Goal: Check status: Check status

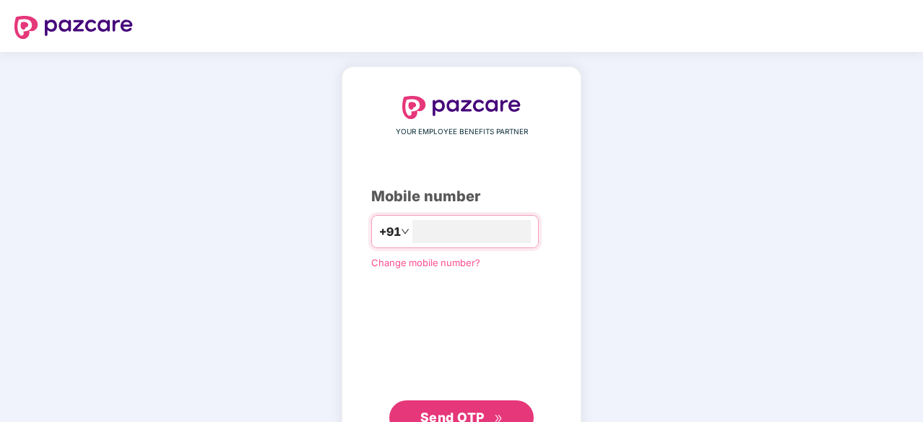
type input "**********"
click at [461, 408] on span "Send OTP" at bounding box center [461, 418] width 83 height 20
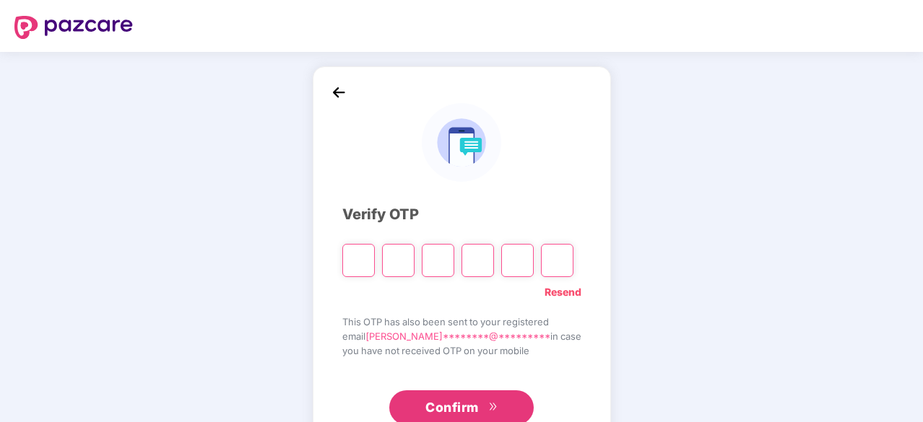
type input "*"
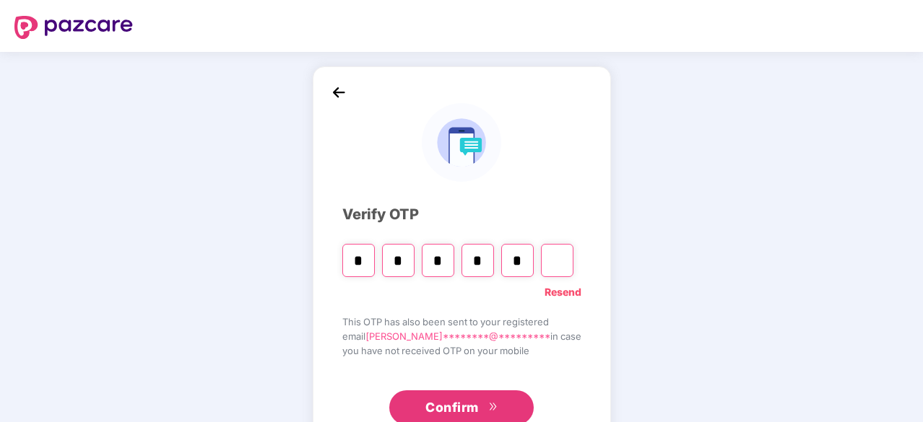
type input "*"
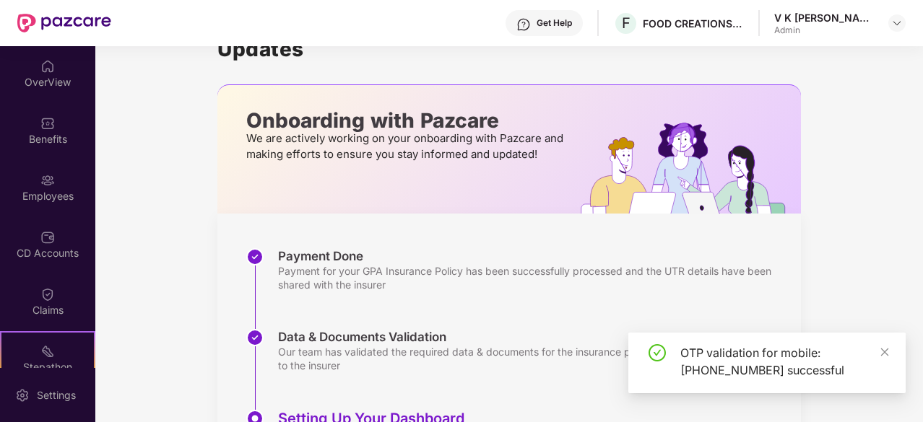
scroll to position [22, 0]
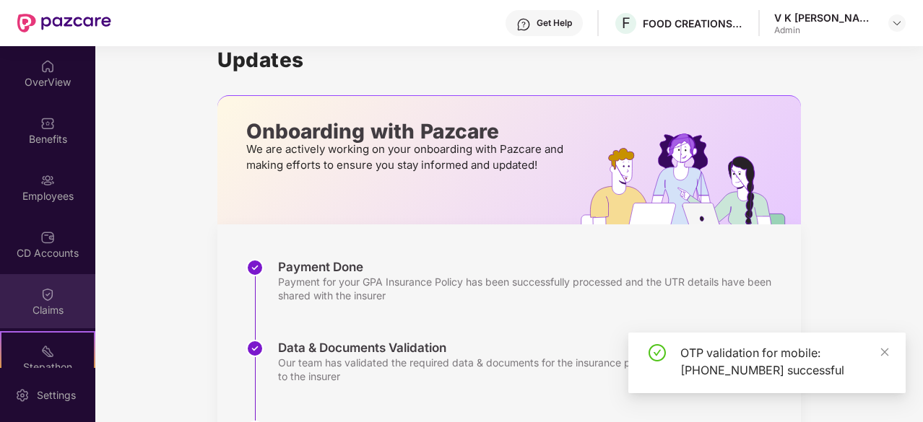
click at [48, 298] on img at bounding box center [47, 294] width 14 height 14
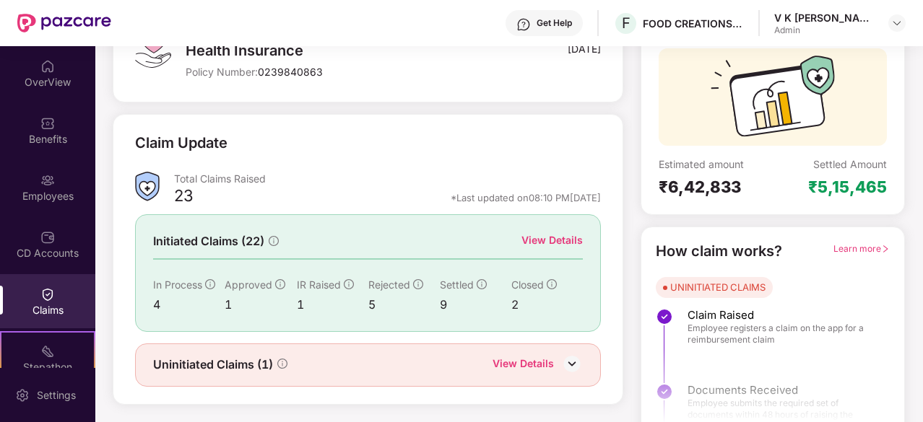
scroll to position [131, 0]
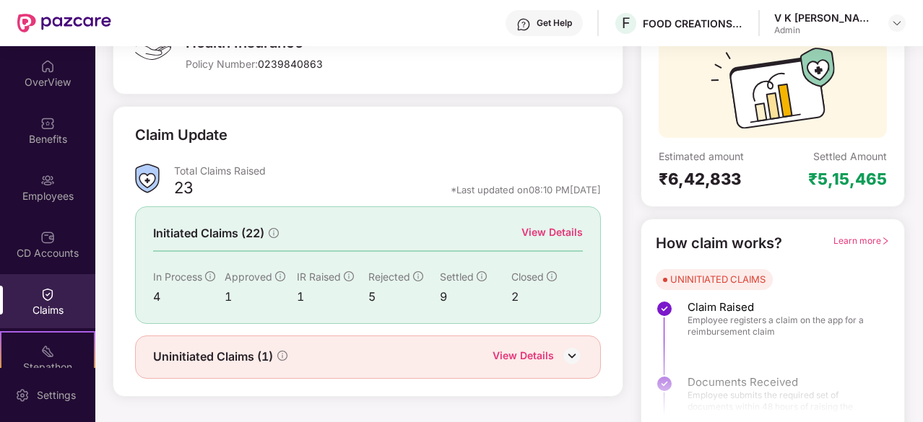
click at [537, 227] on div "View Details" at bounding box center [551, 233] width 61 height 16
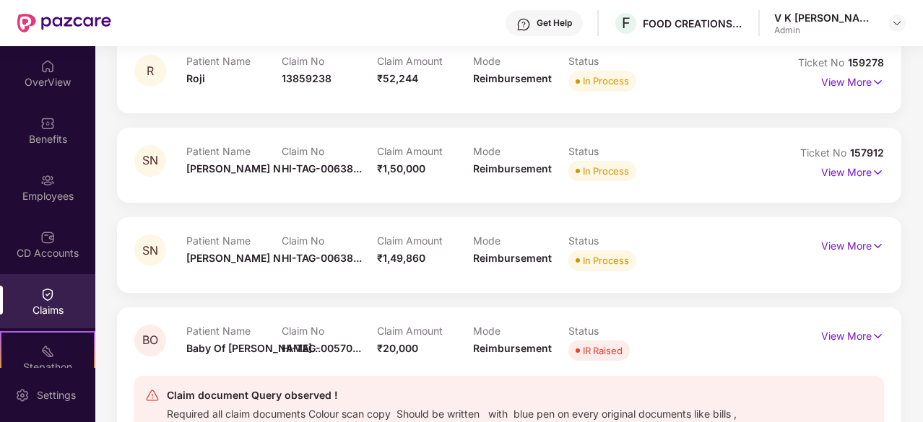
scroll to position [259, 0]
click at [832, 168] on p "View More" at bounding box center [852, 169] width 63 height 19
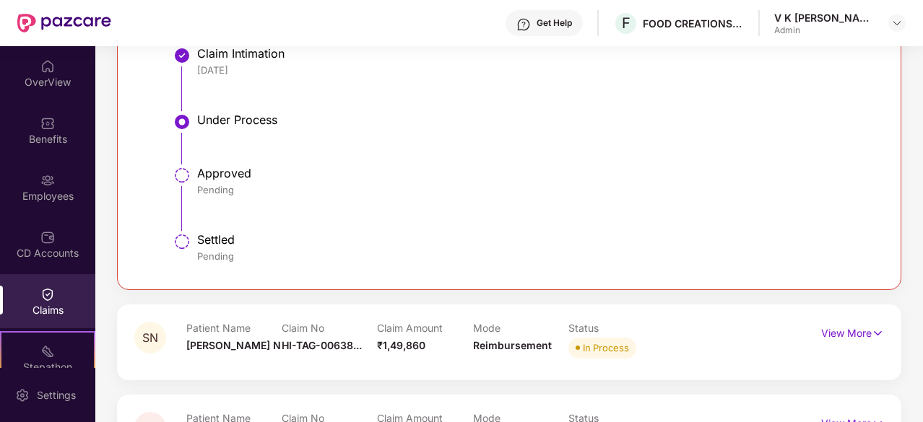
scroll to position [718, 0]
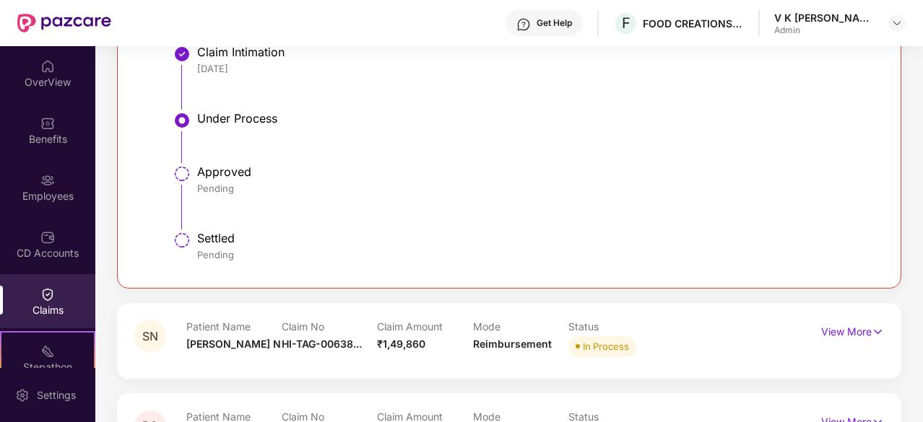
click at [224, 128] on div "Under Process" at bounding box center [533, 119] width 672 height 17
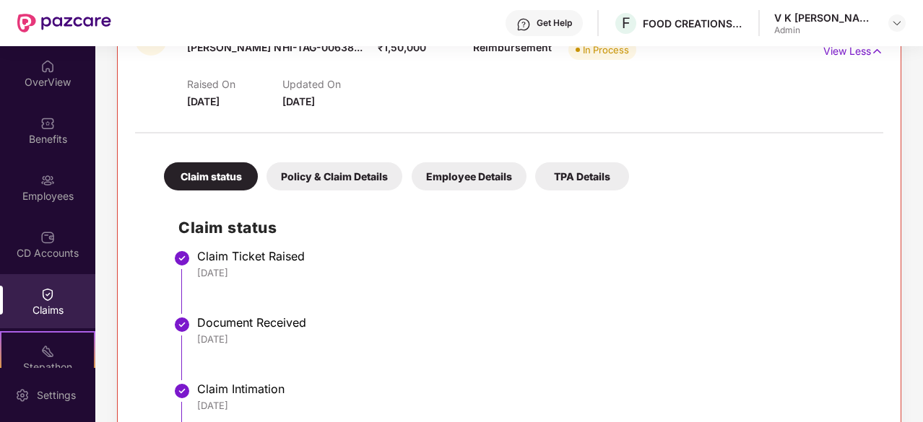
scroll to position [380, 0]
click at [313, 173] on div "Policy & Claim Details" at bounding box center [334, 177] width 136 height 28
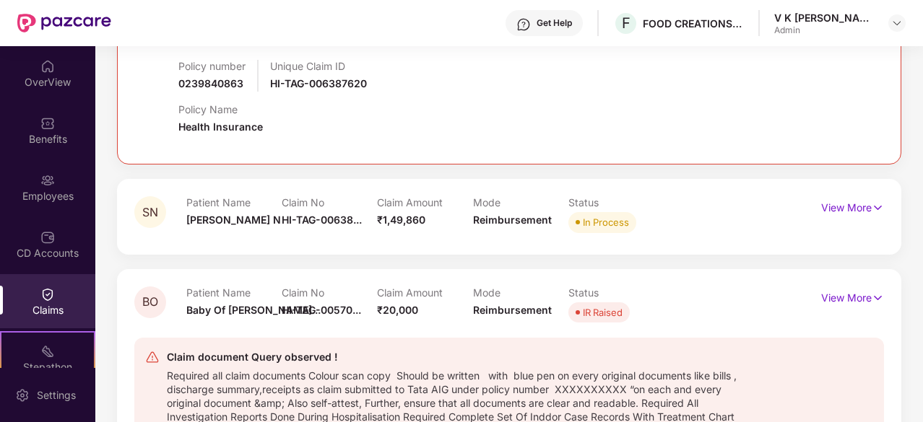
scroll to position [850, 0]
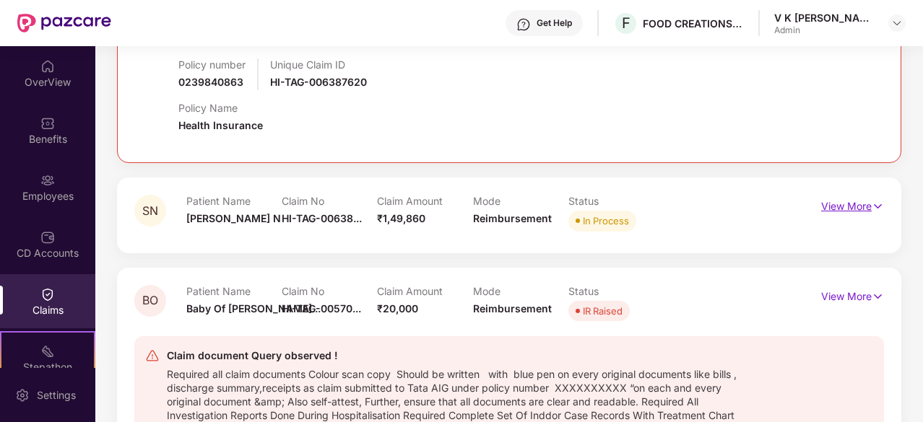
click at [838, 207] on p "View More" at bounding box center [852, 204] width 63 height 19
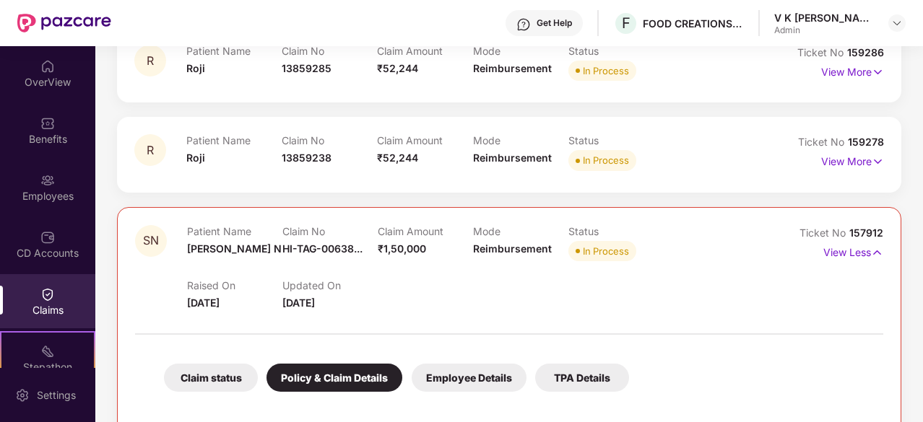
scroll to position [0, 0]
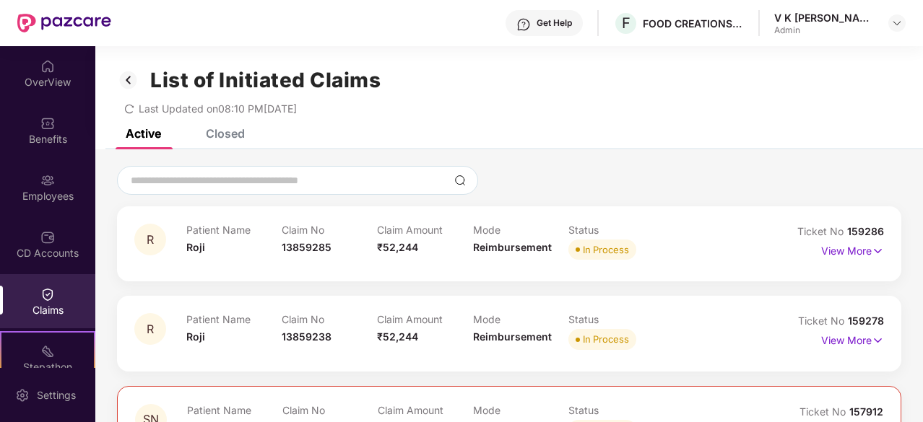
click at [211, 130] on div "Closed" at bounding box center [225, 133] width 39 height 14
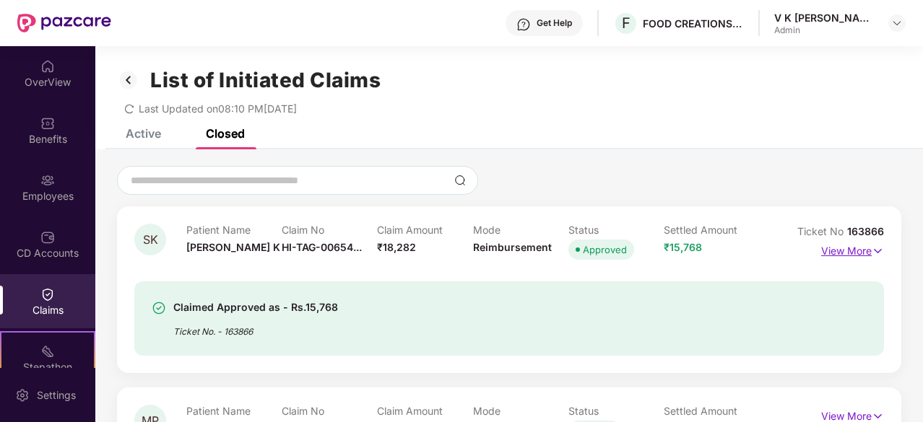
click at [860, 252] on p "View More" at bounding box center [852, 249] width 63 height 19
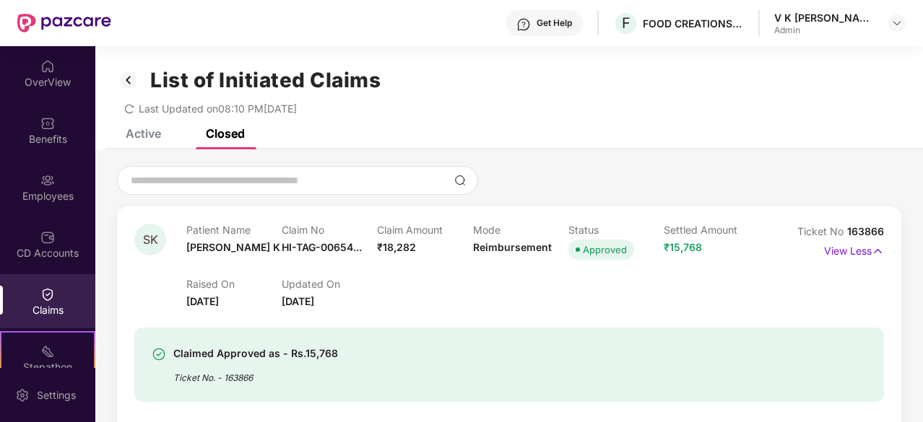
click at [144, 129] on div "Active" at bounding box center [143, 133] width 35 height 14
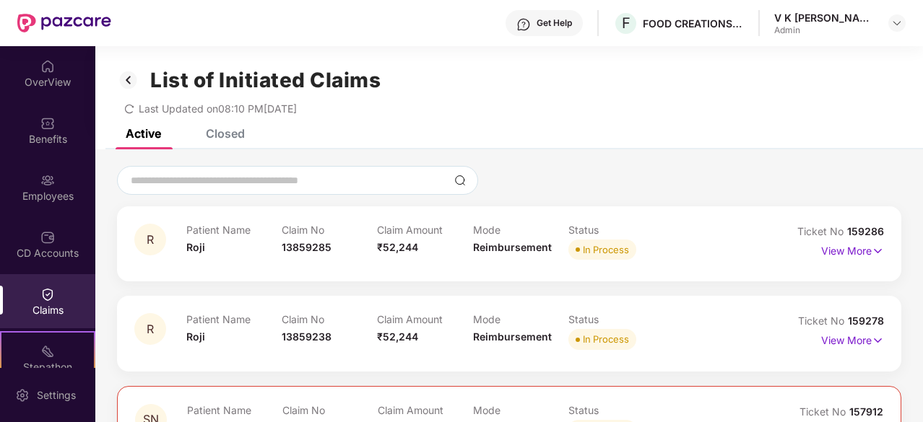
click at [220, 139] on div "Closed" at bounding box center [225, 133] width 39 height 14
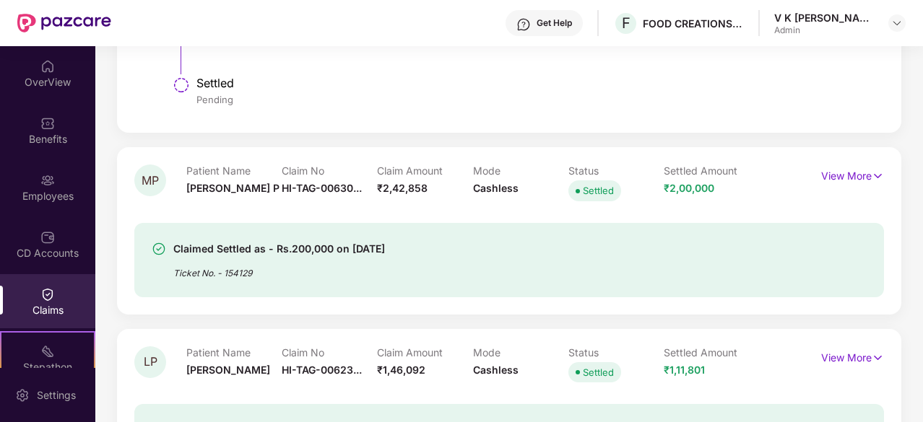
scroll to position [797, 0]
click at [833, 170] on p "View More" at bounding box center [852, 174] width 63 height 19
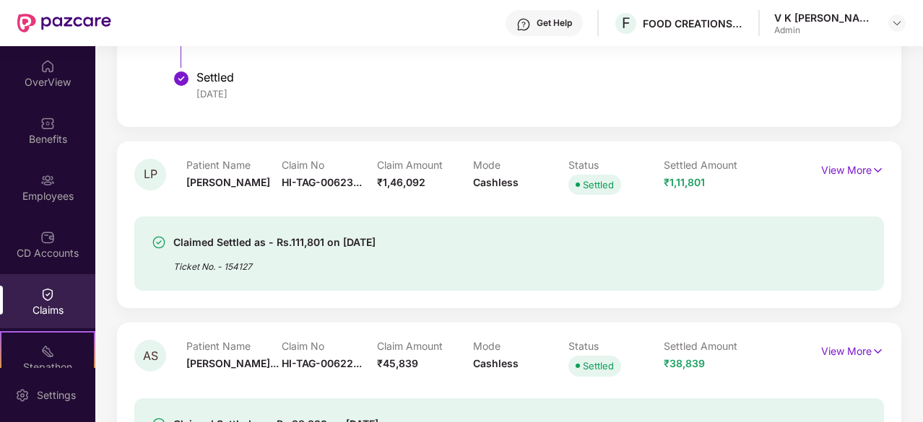
scroll to position [1321, 0]
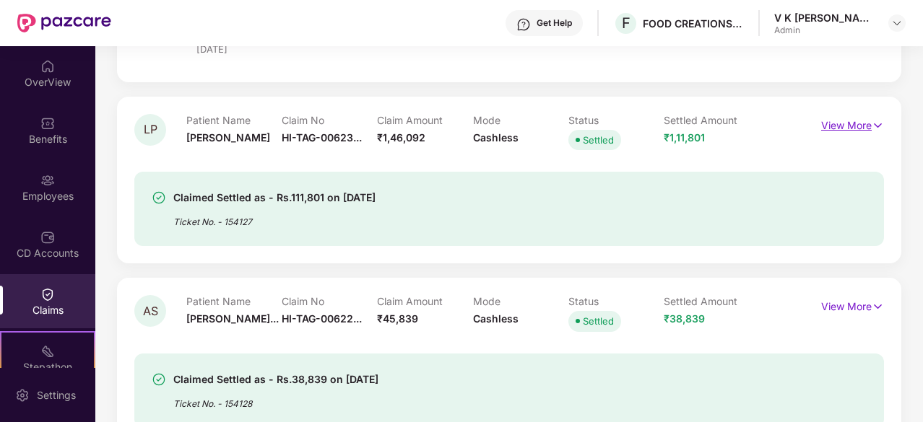
click at [844, 126] on p "View More" at bounding box center [852, 123] width 63 height 19
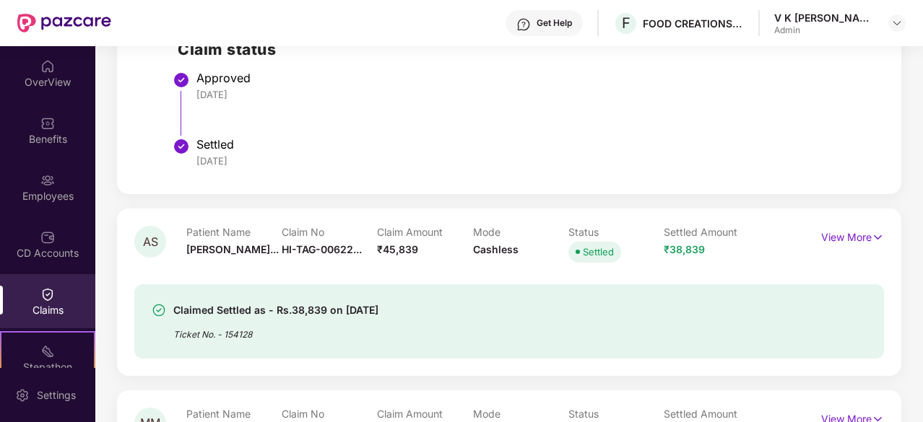
scroll to position [1702, 0]
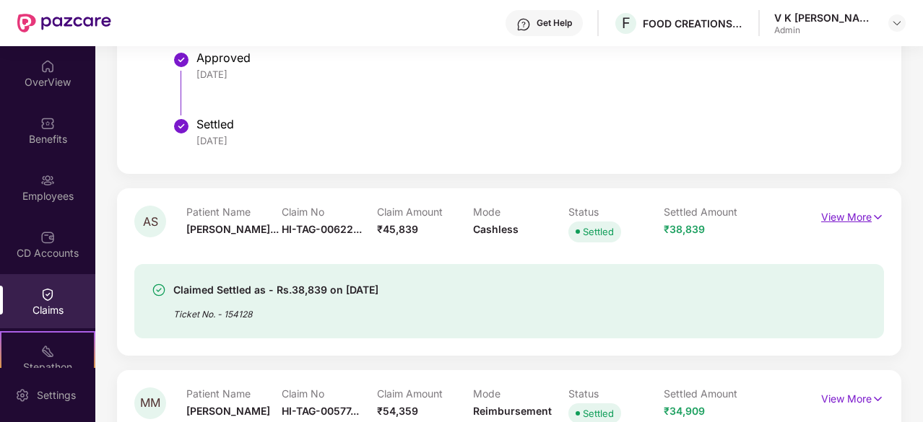
click at [844, 214] on p "View More" at bounding box center [852, 215] width 63 height 19
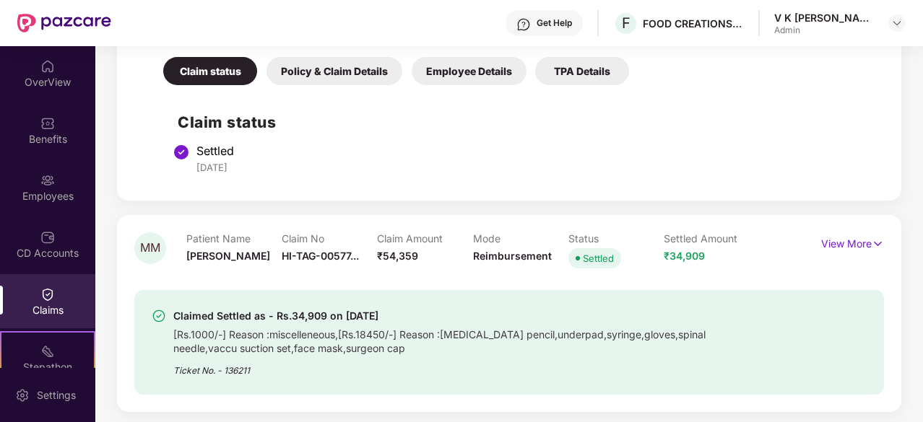
scroll to position [2087, 0]
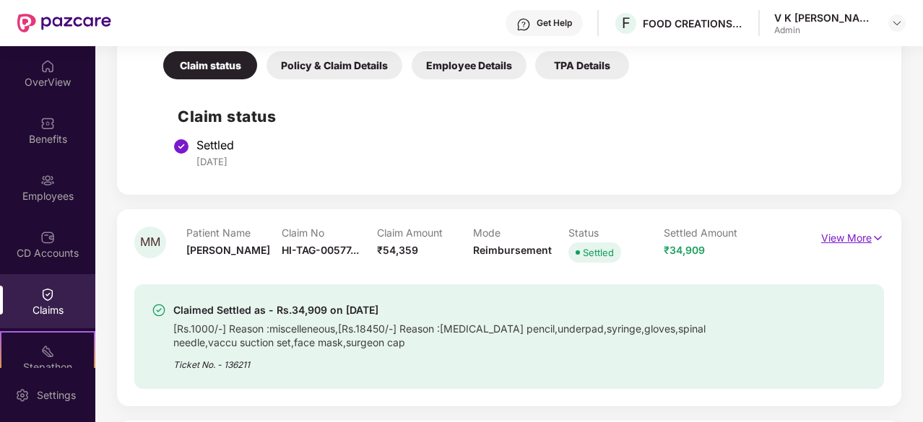
click at [855, 230] on p "View More" at bounding box center [852, 236] width 63 height 19
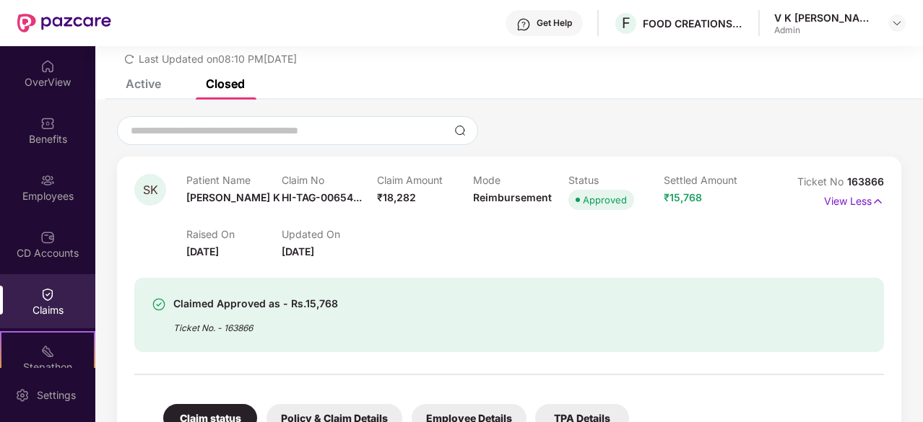
scroll to position [0, 0]
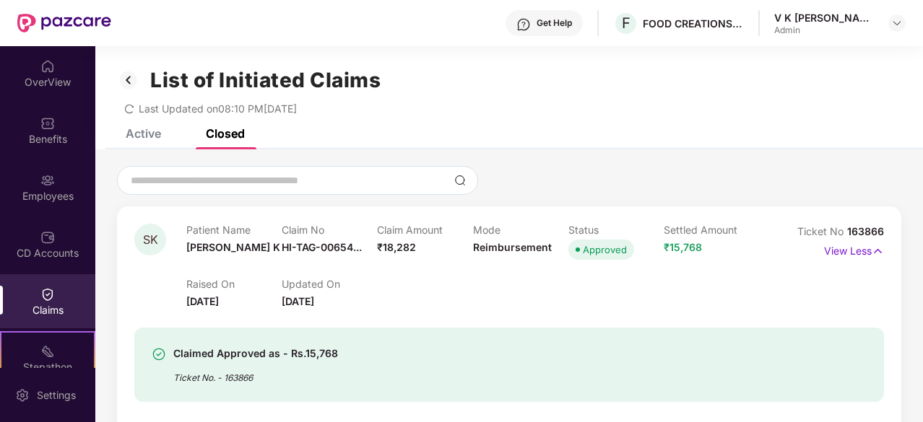
click at [143, 145] on div "Active" at bounding box center [132, 134] width 57 height 32
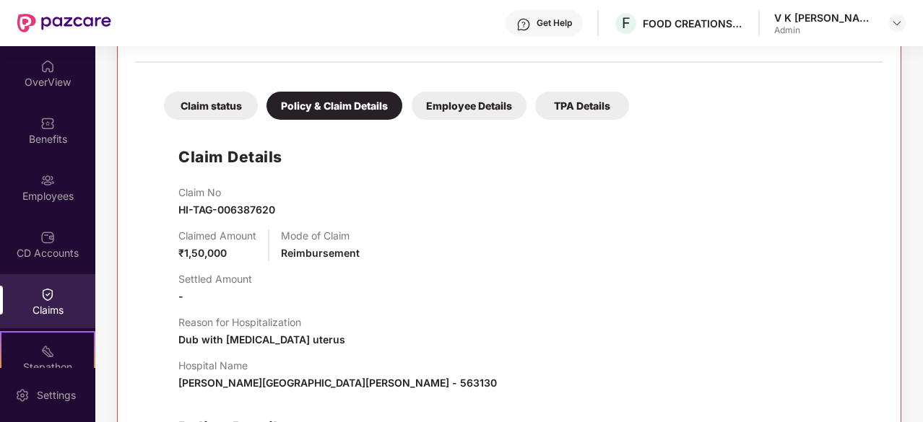
scroll to position [450, 0]
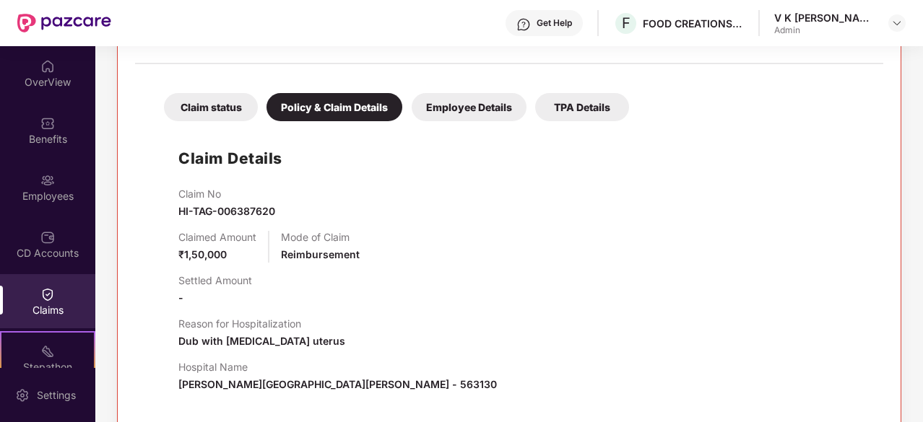
click at [224, 112] on div "Claim status" at bounding box center [211, 107] width 94 height 28
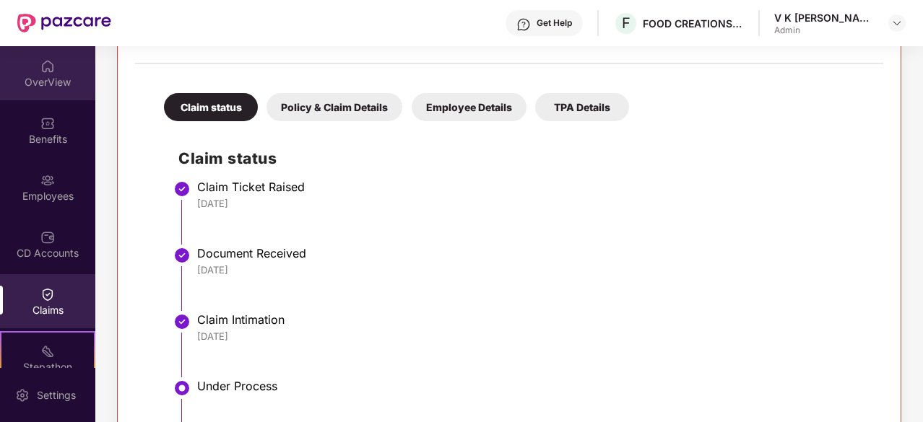
click at [53, 73] on div "OverView" at bounding box center [47, 73] width 95 height 54
